Goal: Communication & Community: Answer question/provide support

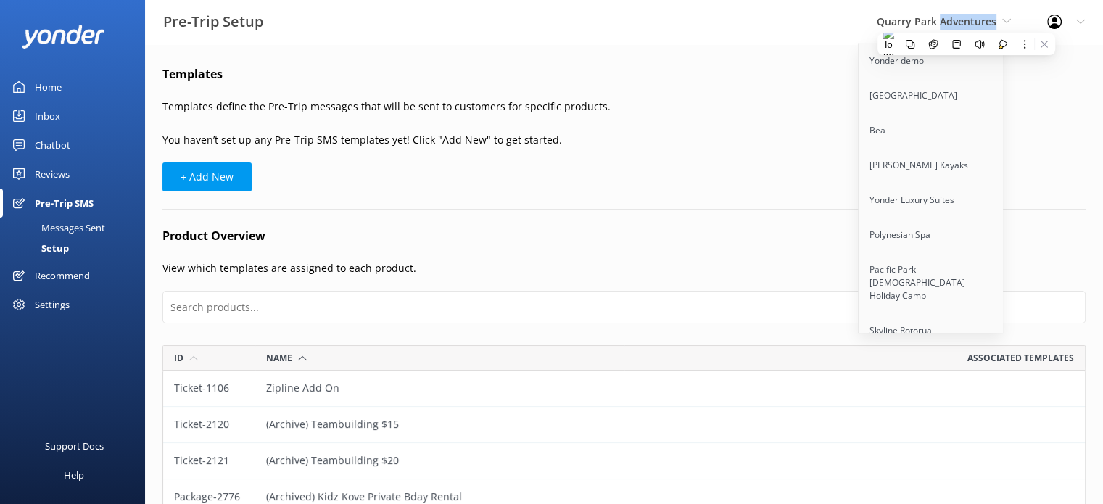
scroll to position [2334, 911]
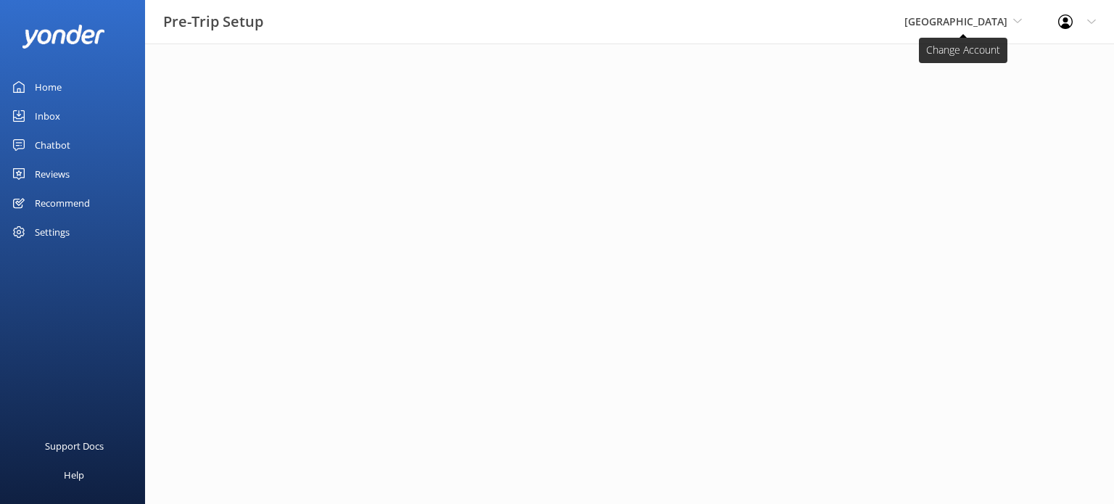
click at [963, 19] on span "[GEOGRAPHIC_DATA]" at bounding box center [955, 21] width 103 height 14
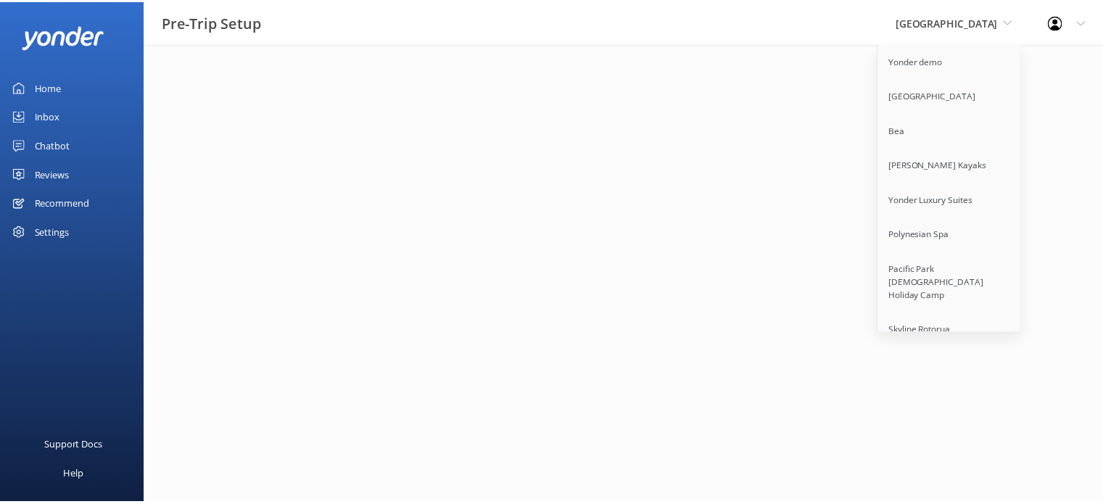
scroll to position [3352, 0]
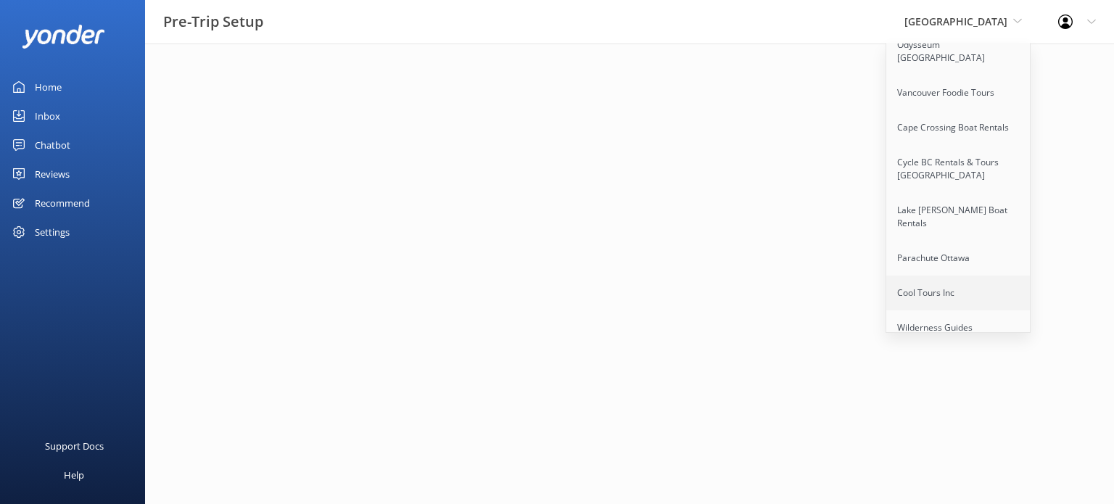
click at [890, 275] on link "Cool Tours Inc" at bounding box center [958, 292] width 145 height 35
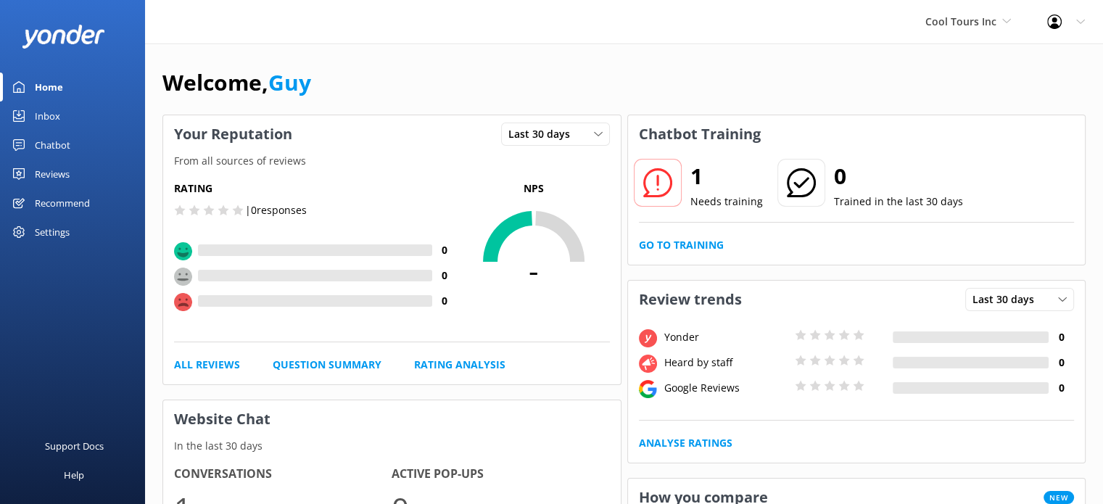
click at [58, 173] on div "Reviews" at bounding box center [52, 173] width 35 height 29
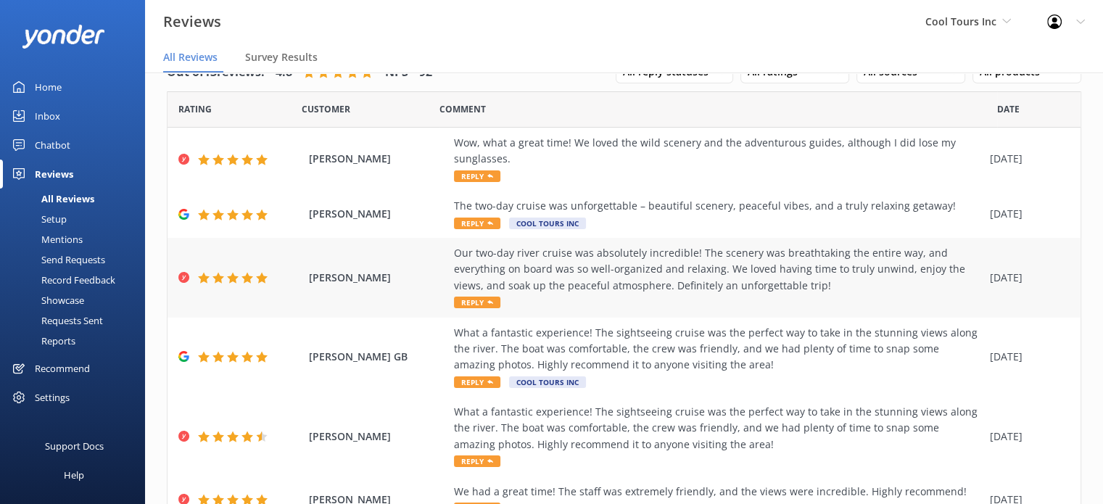
scroll to position [36, 0]
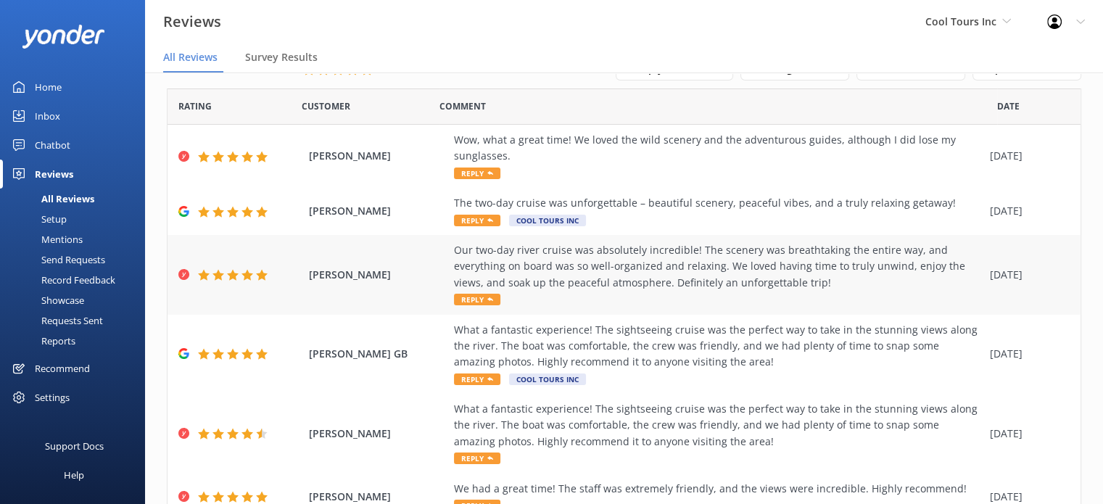
click at [603, 278] on div "Our two-day river cruise was absolutely incredible! The scenery was breathtakin…" at bounding box center [718, 266] width 529 height 49
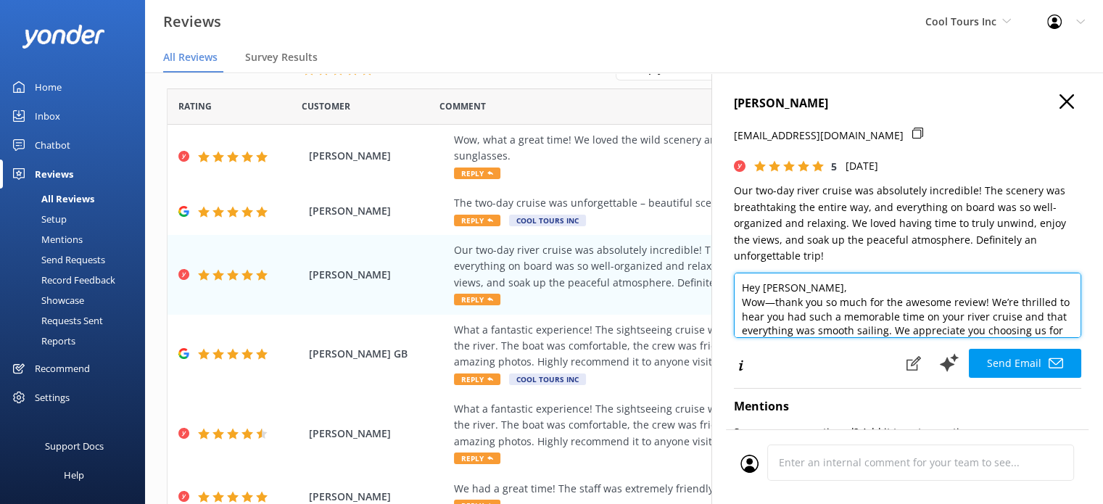
click at [851, 312] on textarea "Hey Jeff, Wow—thank you so much for the awesome review! We’re thrilled to hear …" at bounding box center [907, 305] width 347 height 65
type textarea "Hey Jeff, Cheers, The Trolley Pub Team"
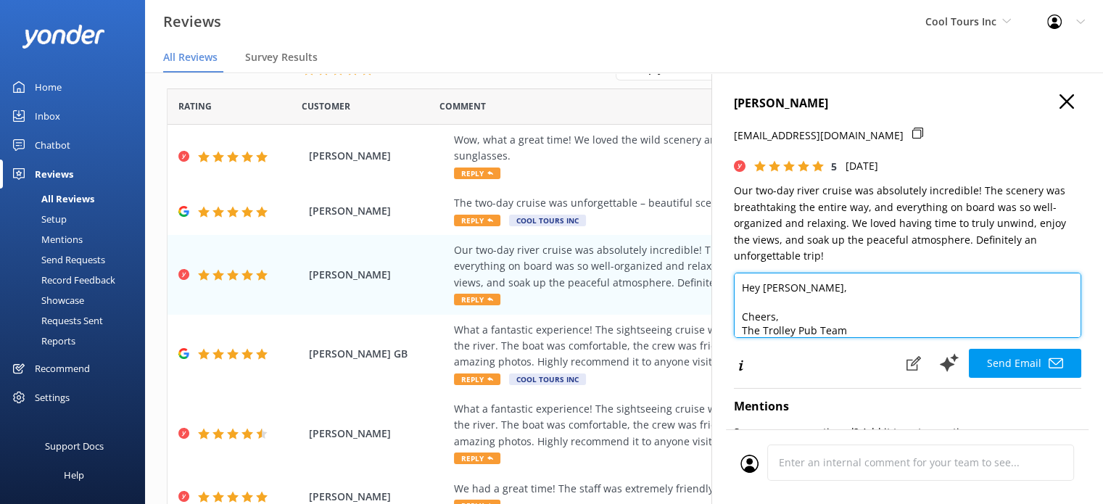
drag, startPoint x: 863, startPoint y: 331, endPoint x: 738, endPoint y: 272, distance: 138.1
click at [738, 272] on div "Jeff Wilson guy+4@yonderhq.com 5 Thu, 31st Jul 2025 Our two-day river cruise wa…" at bounding box center [906, 324] width 391 height 504
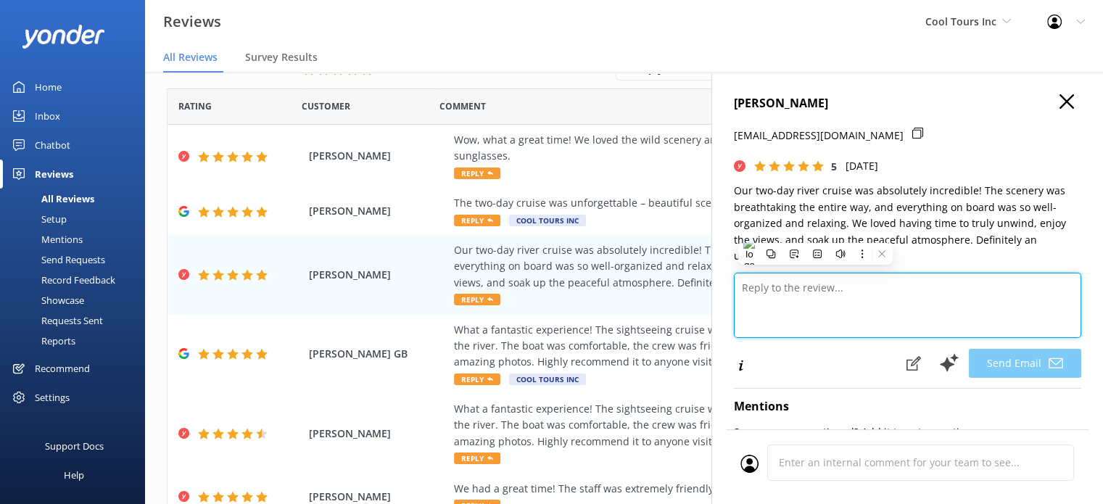
paste textarea "Thank you so much for your great feedback! If you haven’t already, we’d be supe…"
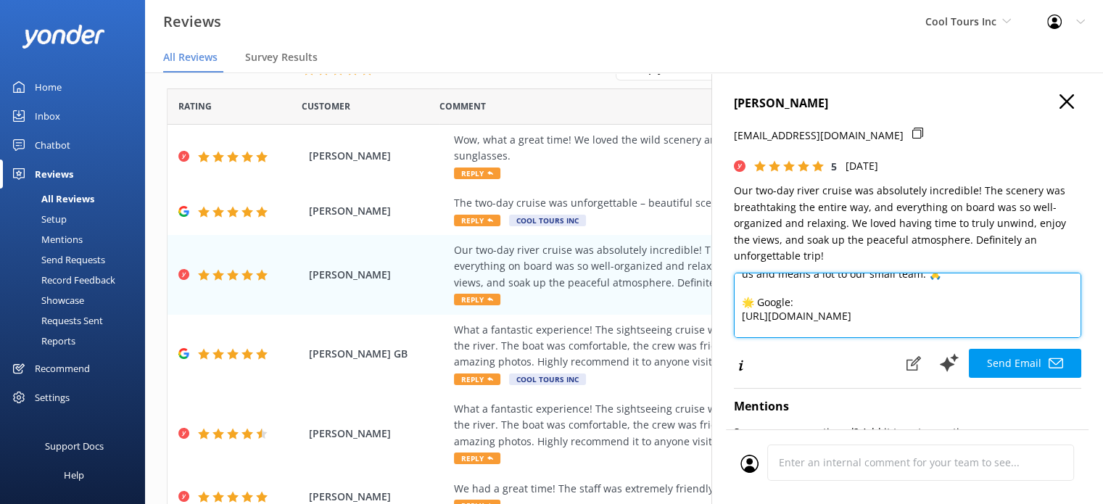
scroll to position [47, 0]
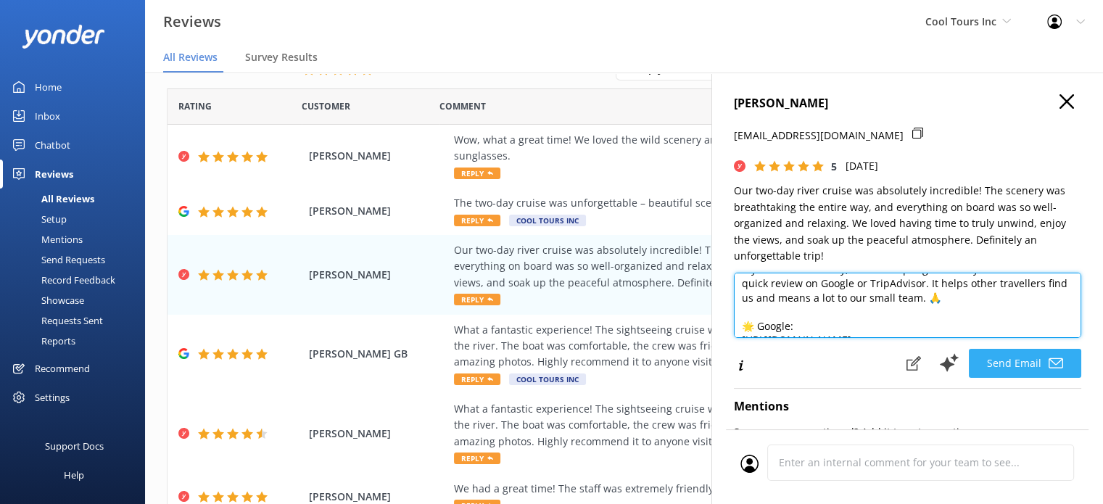
type textarea "Thank you so much for your great feedback! If you haven’t already, we’d be supe…"
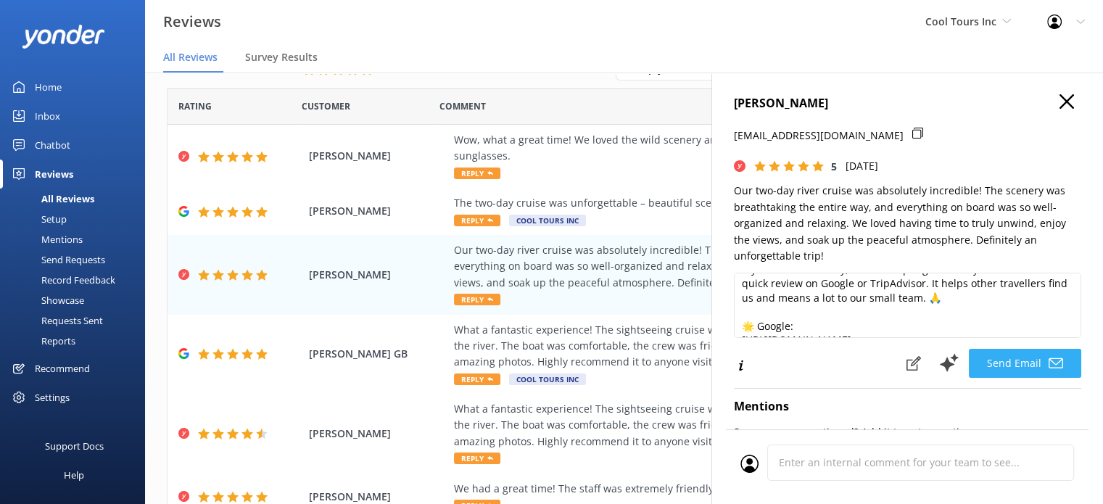
click at [995, 363] on button "Send Email" at bounding box center [1025, 363] width 112 height 29
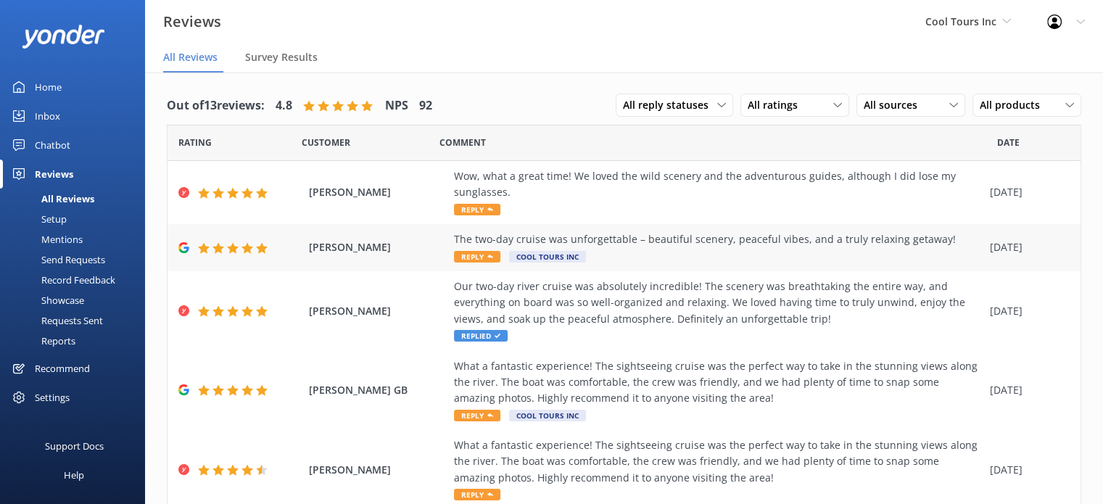
click at [611, 254] on div "The two-day cruise was unforgettable – beautiful scenery, peaceful vibes, and a…" at bounding box center [718, 247] width 529 height 33
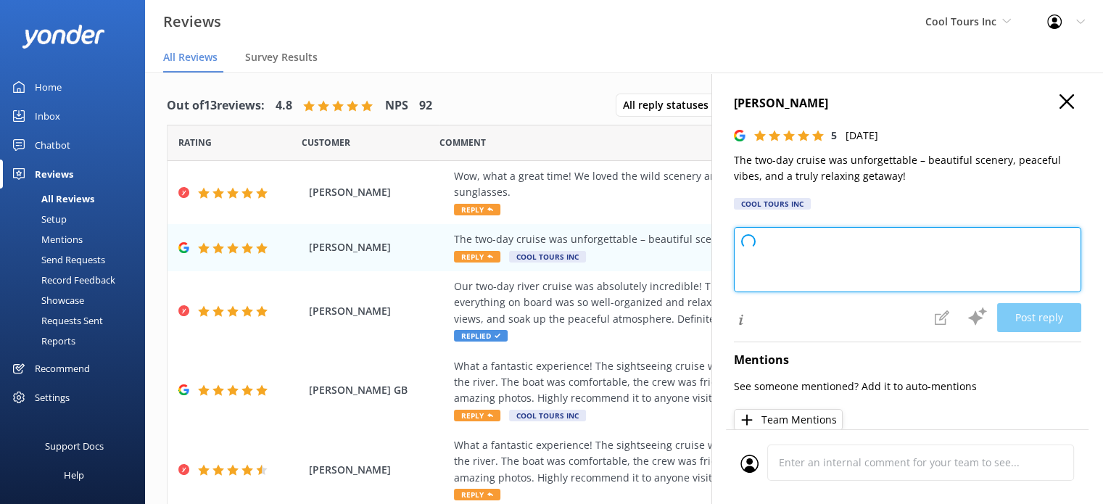
click at [780, 244] on textarea at bounding box center [907, 259] width 347 height 65
type textarea "Thank you so much for your awesome review! We’re thrilled to hear you had an un…"
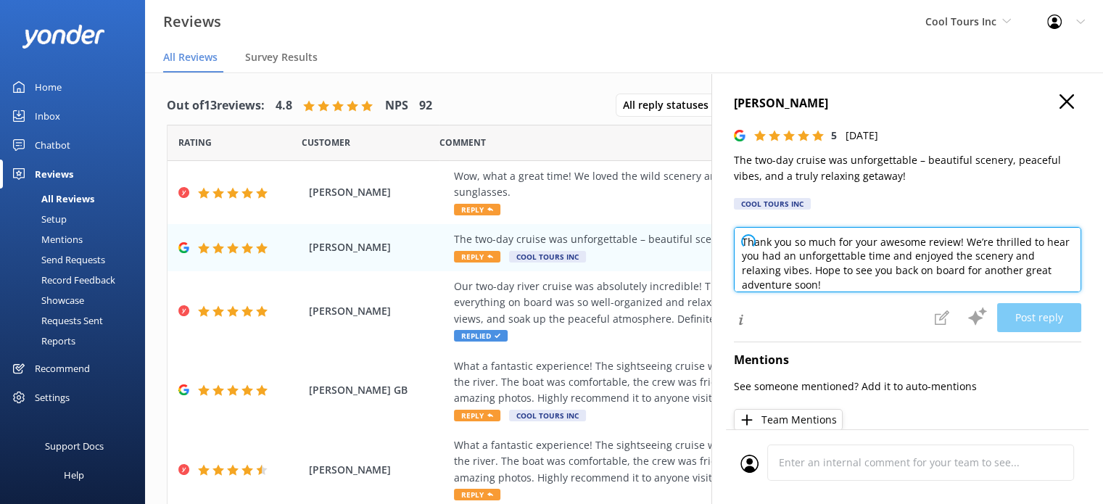
click at [780, 244] on textarea "Thank you so much for your awesome review! We’re thrilled to hear you had an un…" at bounding box center [907, 259] width 347 height 65
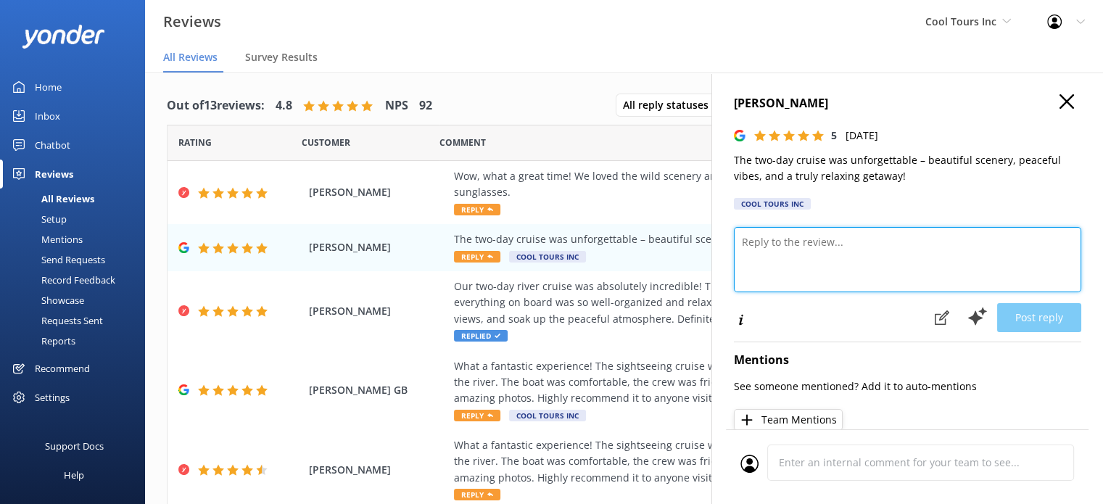
click at [783, 244] on textarea at bounding box center [907, 259] width 347 height 65
paste textarea
click at [778, 250] on textarea at bounding box center [907, 259] width 347 height 65
paste textarea "Thank you so much for your great feedback! If you haven’t already, we’d be supe…"
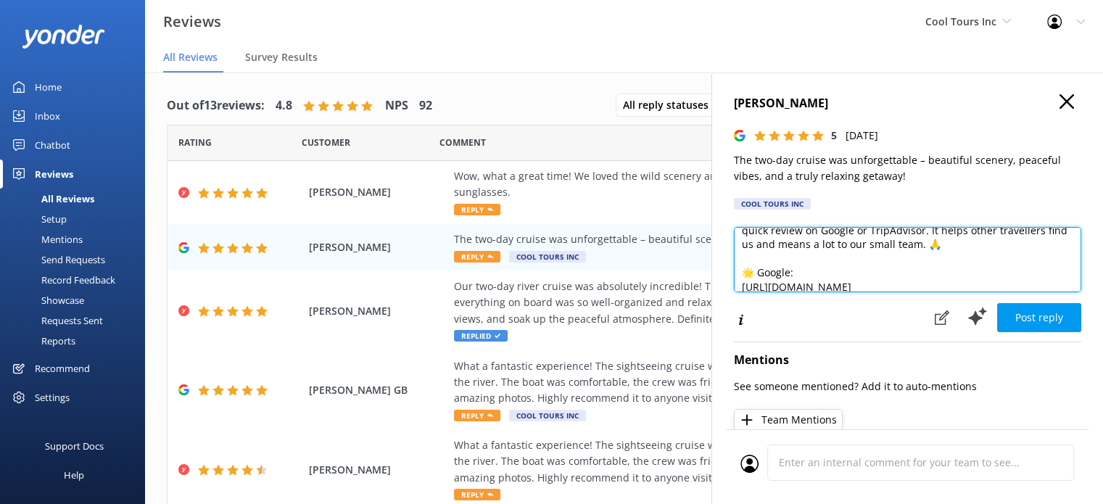
type textarea "Thank you so much for your great feedback! If you haven’t already, we’d be supe…"
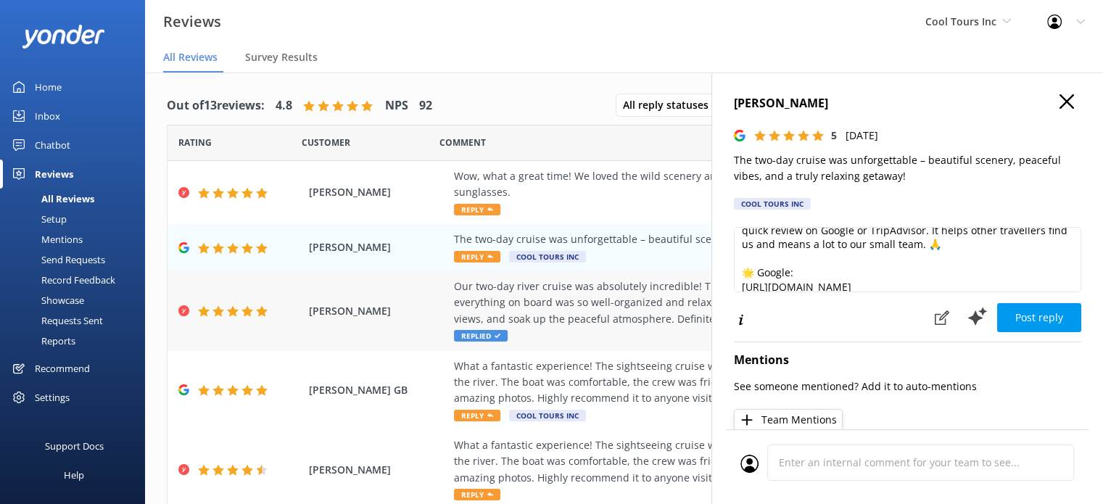
click at [597, 315] on div "Our two-day river cruise was absolutely incredible! The scenery was breathtakin…" at bounding box center [718, 302] width 529 height 49
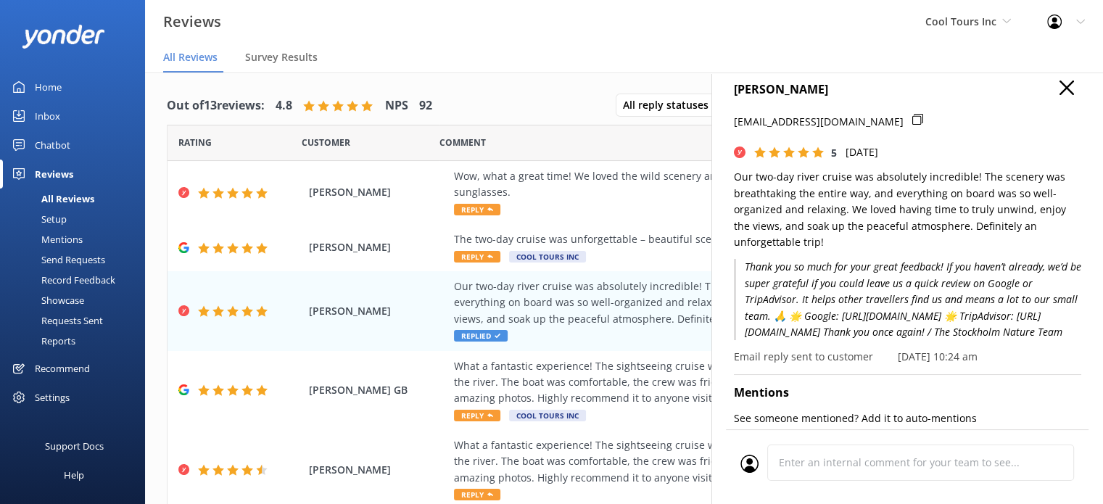
scroll to position [17, 0]
